Goal: Task Accomplishment & Management: Manage account settings

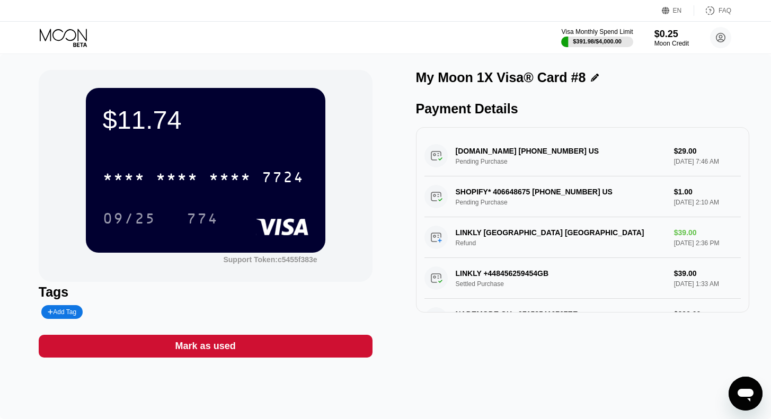
click at [76, 39] on icon at bounding box center [64, 38] width 49 height 19
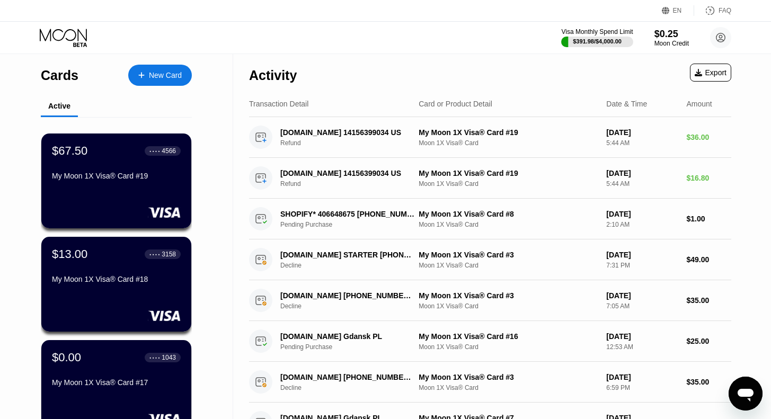
click at [101, 278] on div "$13.00 ● ● ● ● 3158 My Moon 1X Visa® Card #18" at bounding box center [116, 267] width 129 height 40
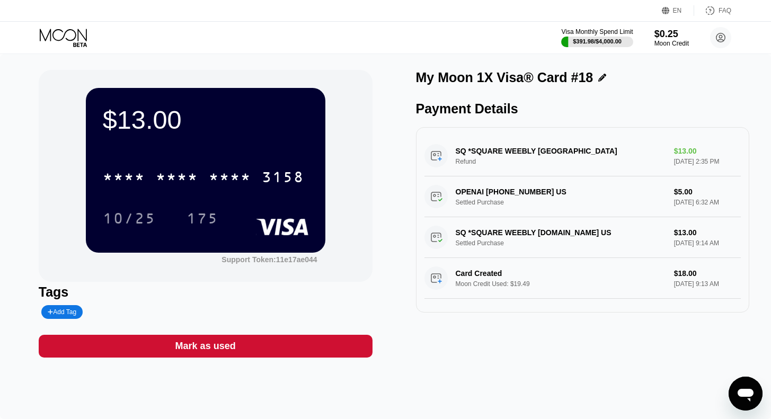
click at [60, 35] on icon at bounding box center [64, 38] width 49 height 19
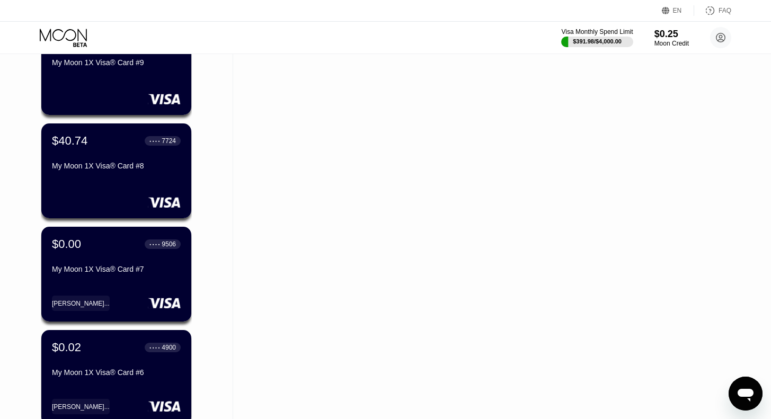
scroll to position [1148, 0]
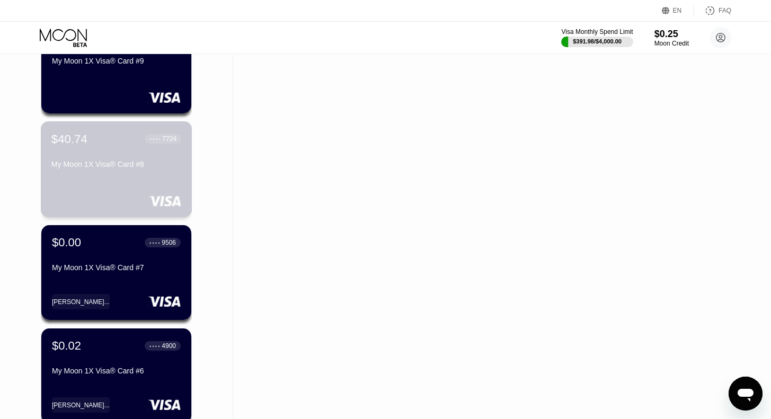
click at [117, 182] on div "$40.74 ● ● ● ● 7724 My Moon 1X Visa® Card #8" at bounding box center [116, 169] width 151 height 96
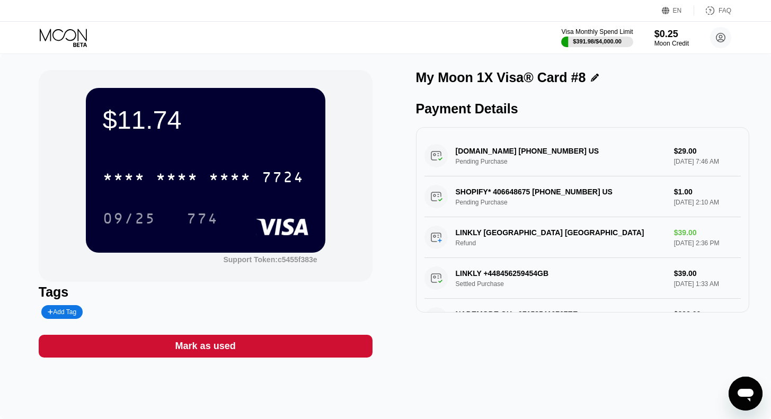
click at [59, 32] on icon at bounding box center [64, 38] width 49 height 19
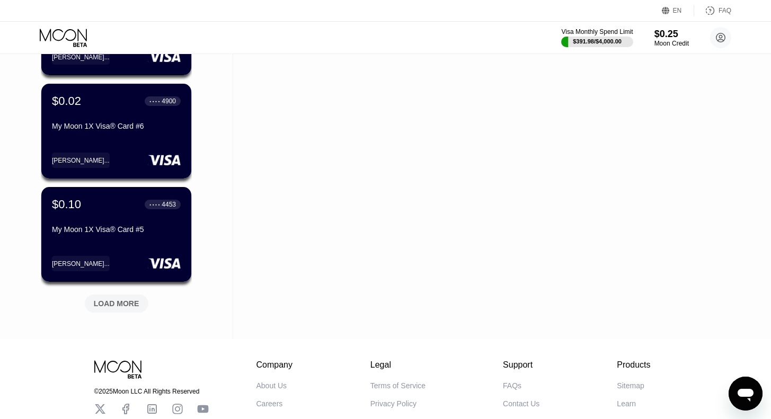
scroll to position [1477, 0]
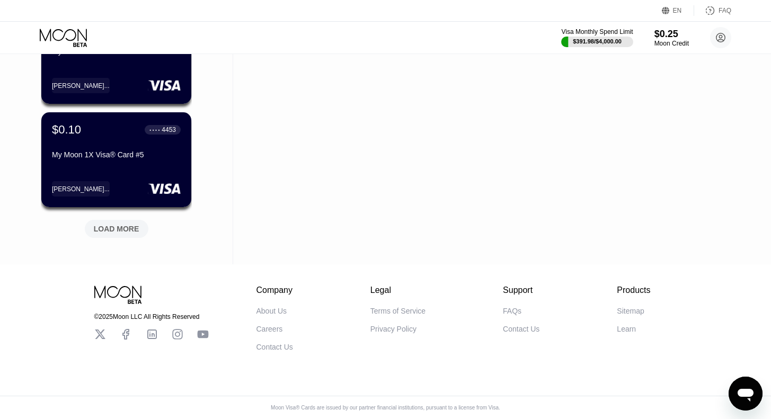
click at [97, 227] on div "LOAD MORE" at bounding box center [117, 229] width 64 height 18
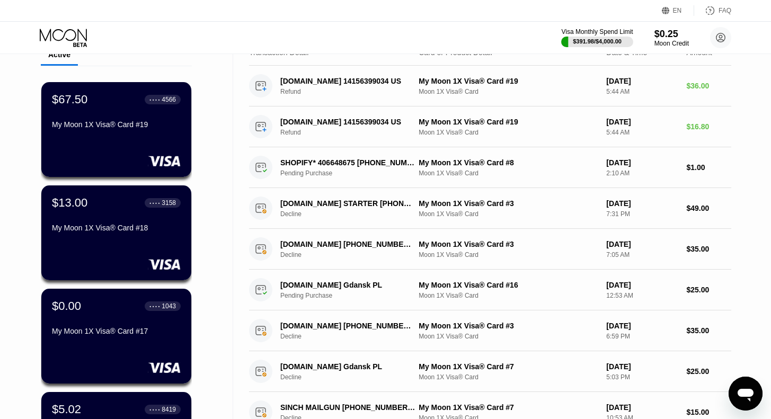
scroll to position [49, 0]
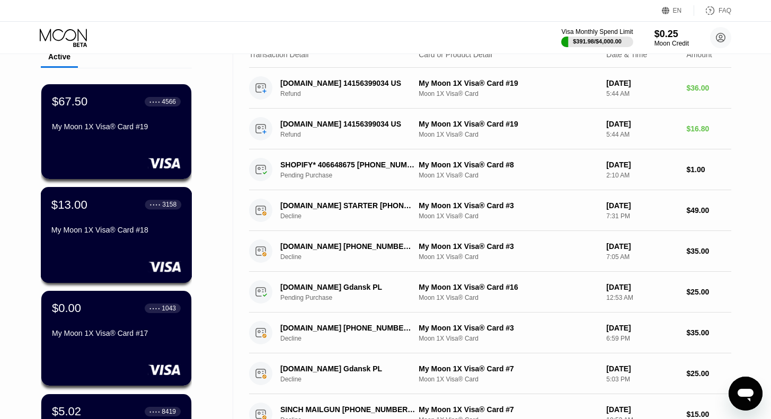
click at [130, 256] on div "$13.00 ● ● ● ● 3158 My Moon 1X Visa® Card #18" at bounding box center [116, 235] width 151 height 96
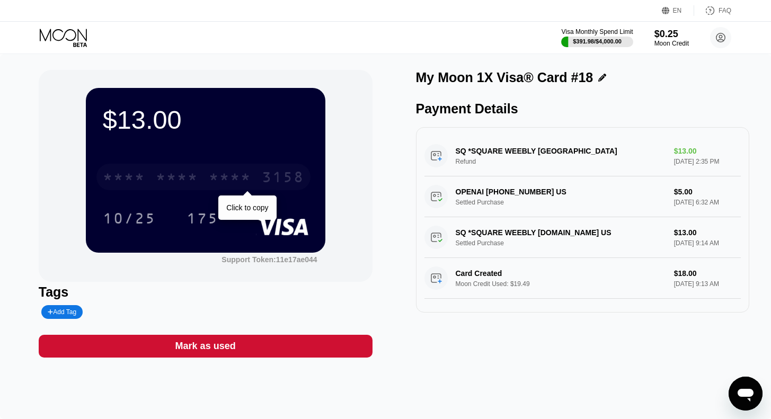
click at [218, 183] on div "* * * *" at bounding box center [230, 178] width 42 height 17
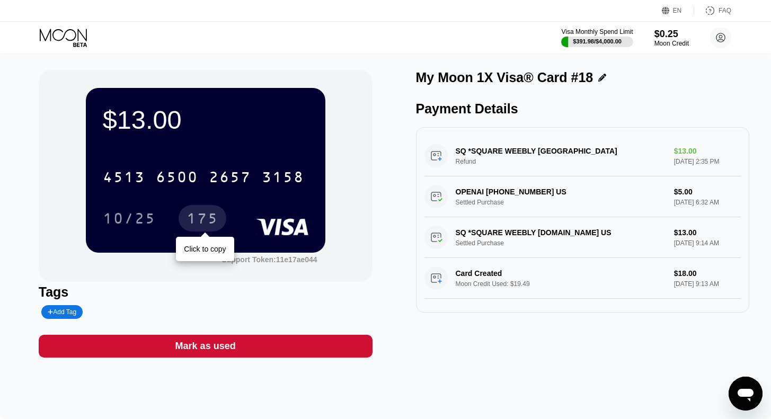
click at [202, 217] on div "175" at bounding box center [202, 219] width 32 height 17
